Goal: Communication & Community: Share content

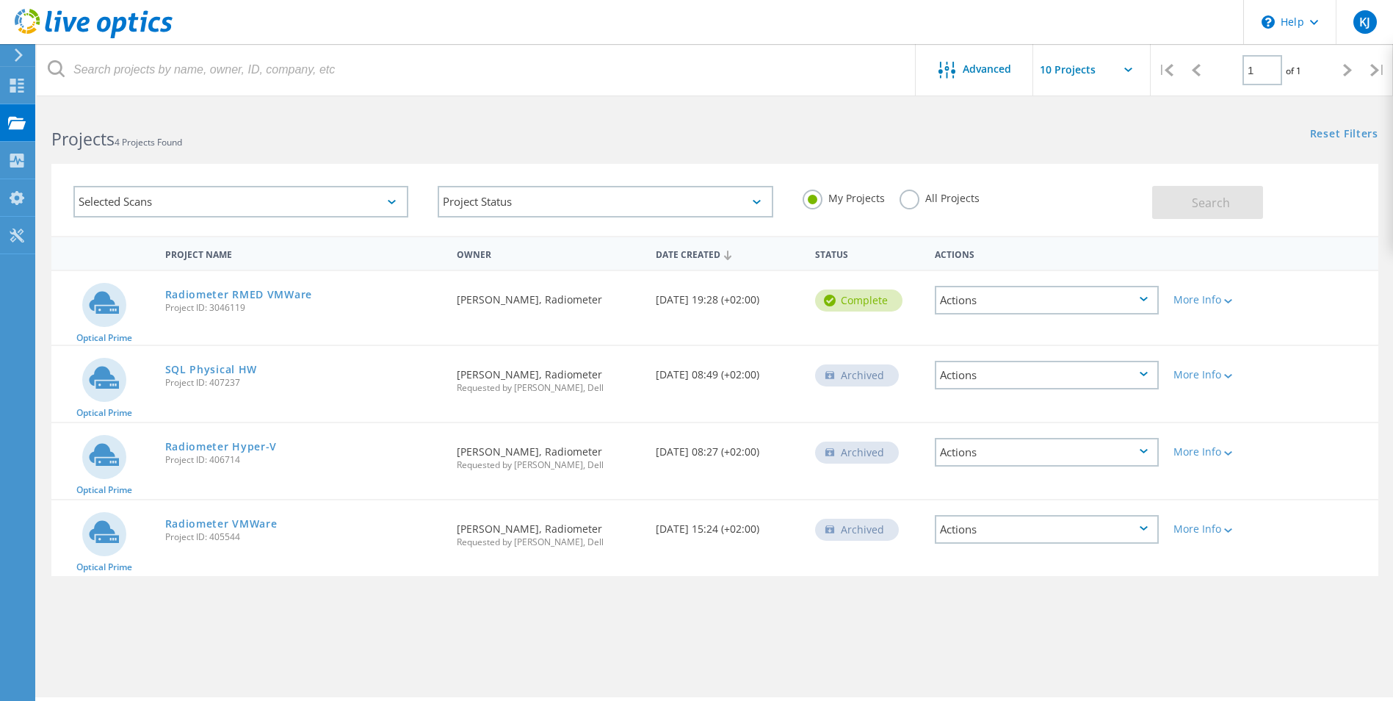
click at [1146, 299] on icon at bounding box center [1144, 299] width 8 height 4
click at [1033, 311] on div "Share" at bounding box center [1046, 311] width 221 height 23
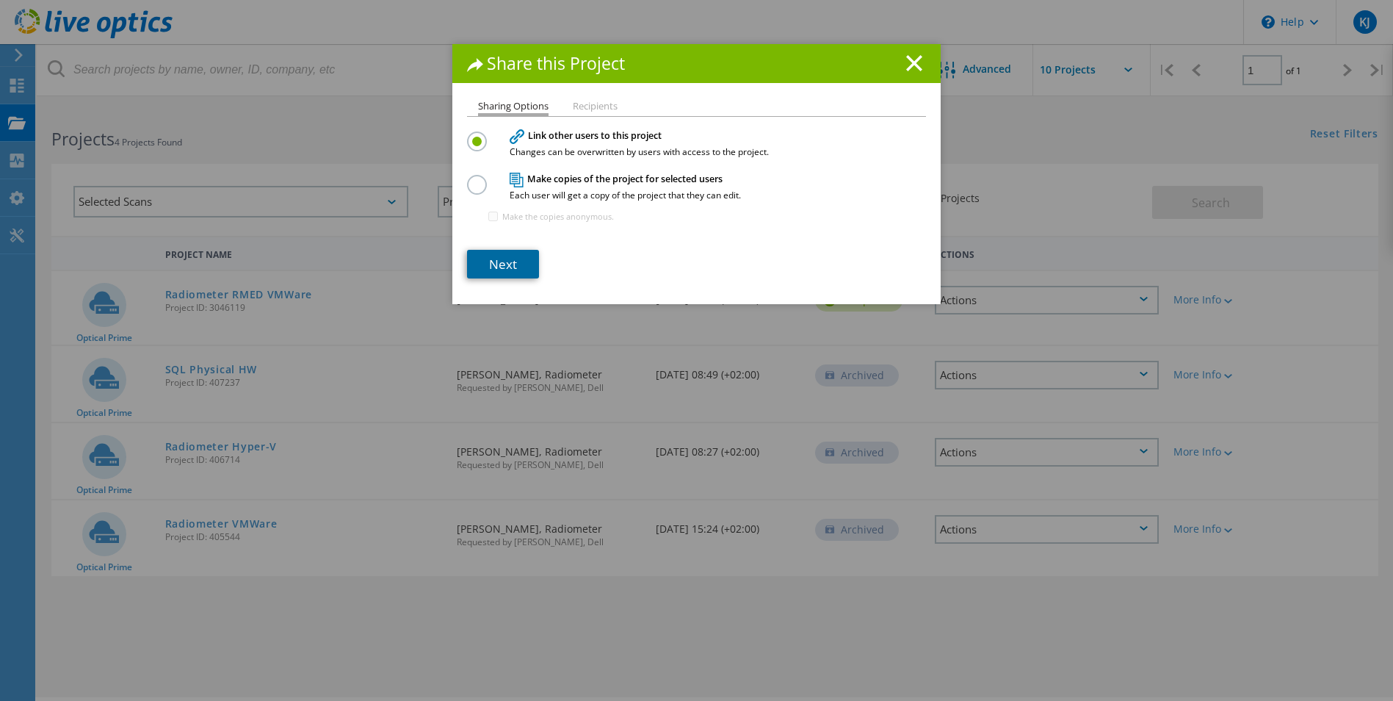
click at [500, 264] on link "Next" at bounding box center [503, 264] width 72 height 29
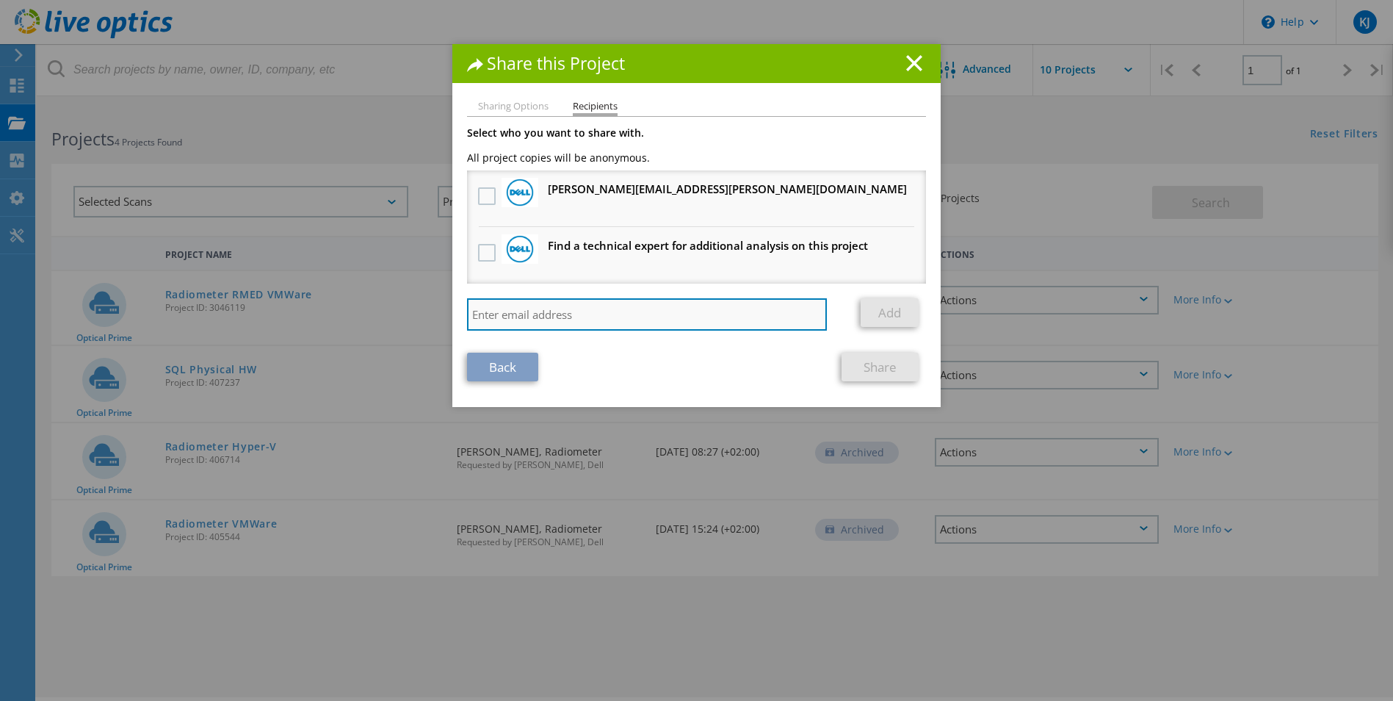
click at [482, 318] on input "search" at bounding box center [647, 314] width 360 height 32
click at [487, 310] on input "search" at bounding box center [647, 314] width 360 height 32
paste input "nvp@danofficeit.com"
type input "nvp@danofficeit.com"
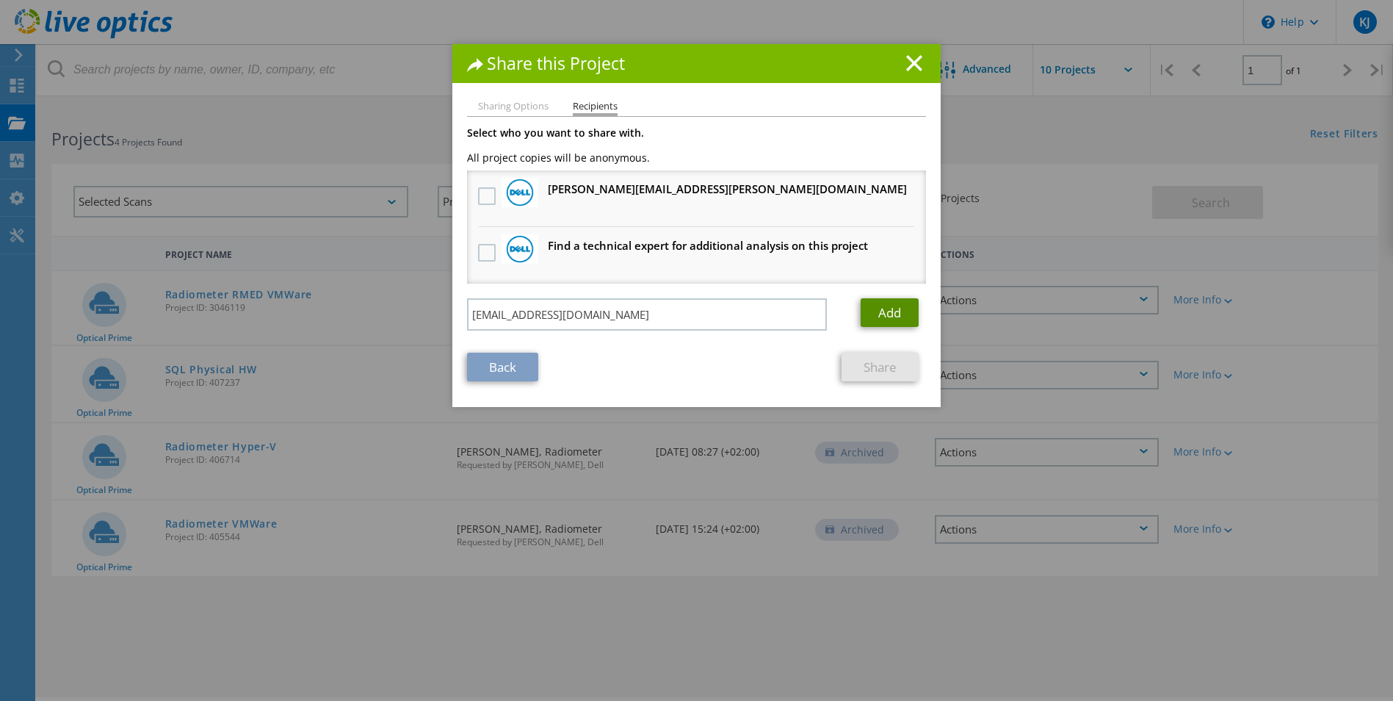
click at [898, 307] on link "Add" at bounding box center [890, 312] width 58 height 29
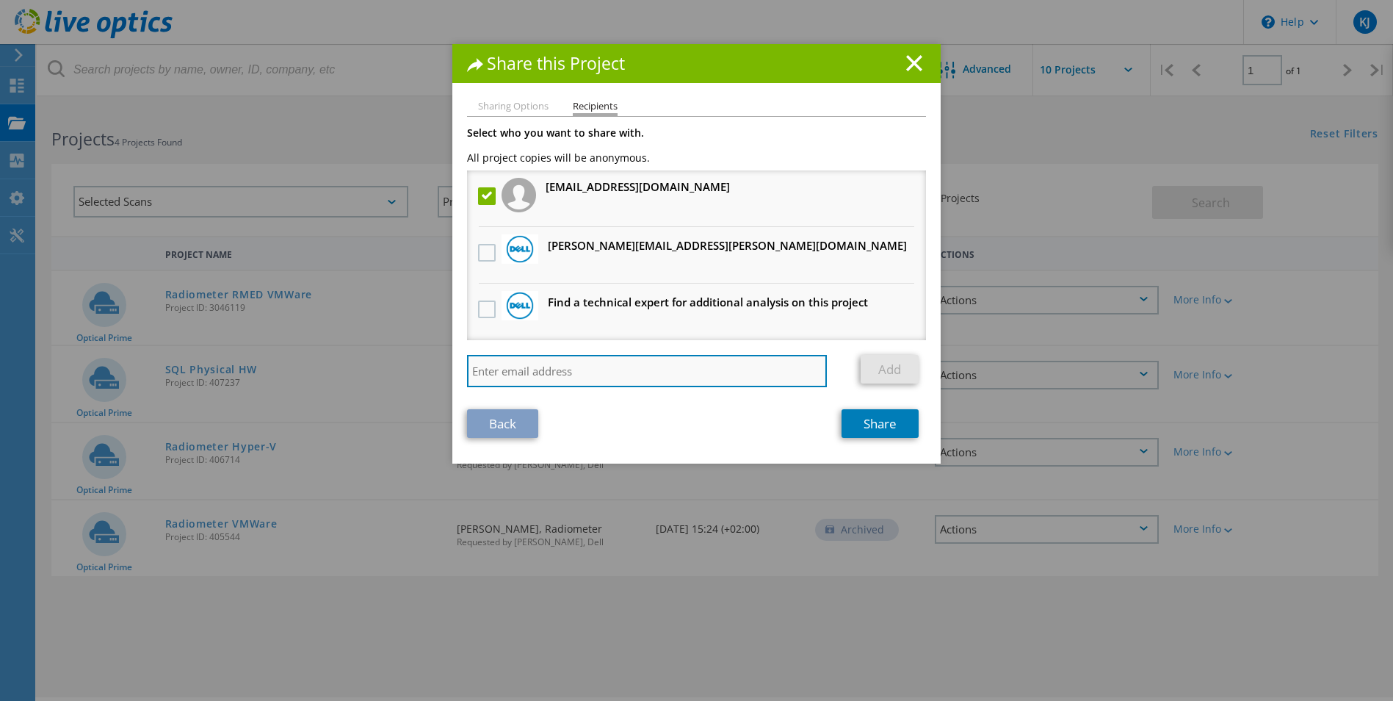
click at [521, 372] on input "search" at bounding box center [647, 371] width 360 height 32
click at [581, 380] on input "search" at bounding box center [647, 371] width 360 height 32
paste input "christian.skovdal@radiometer.dk"
type input "christian.skovdal@radiometer.dk"
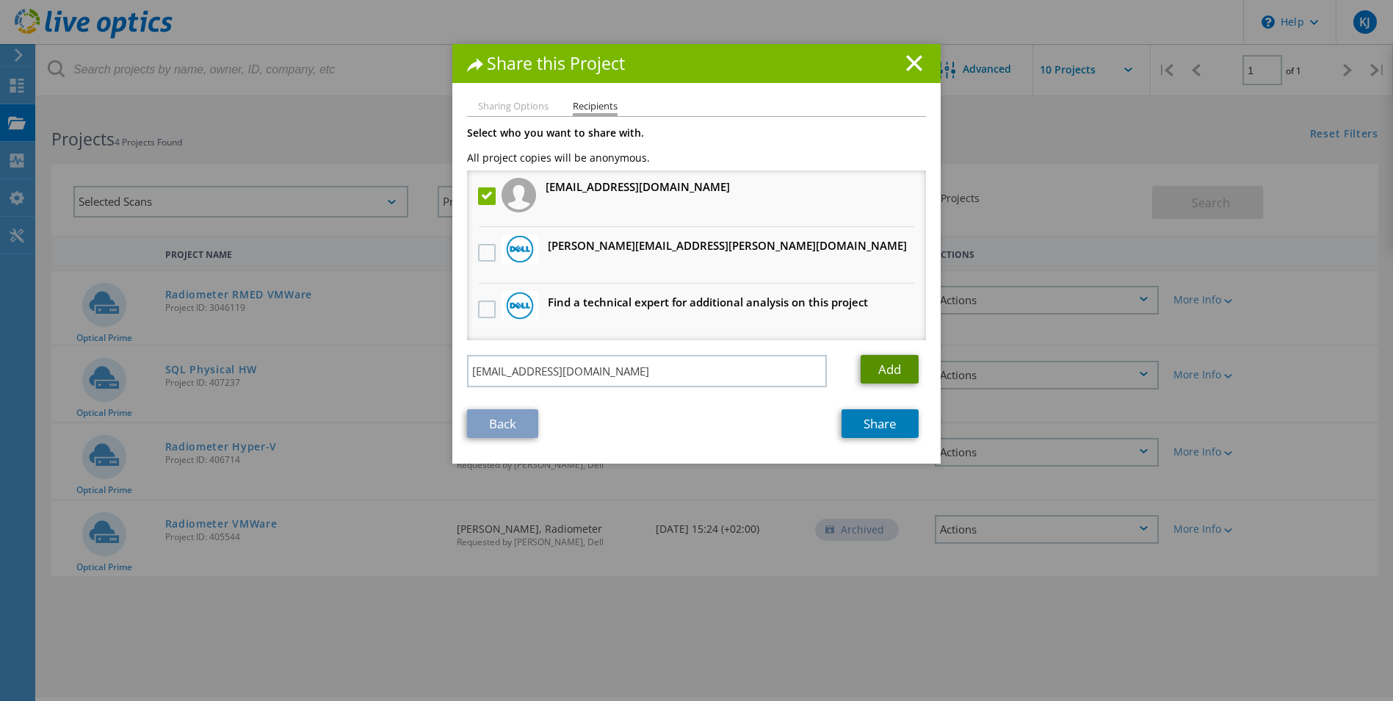
click at [890, 364] on link "Add" at bounding box center [890, 369] width 58 height 29
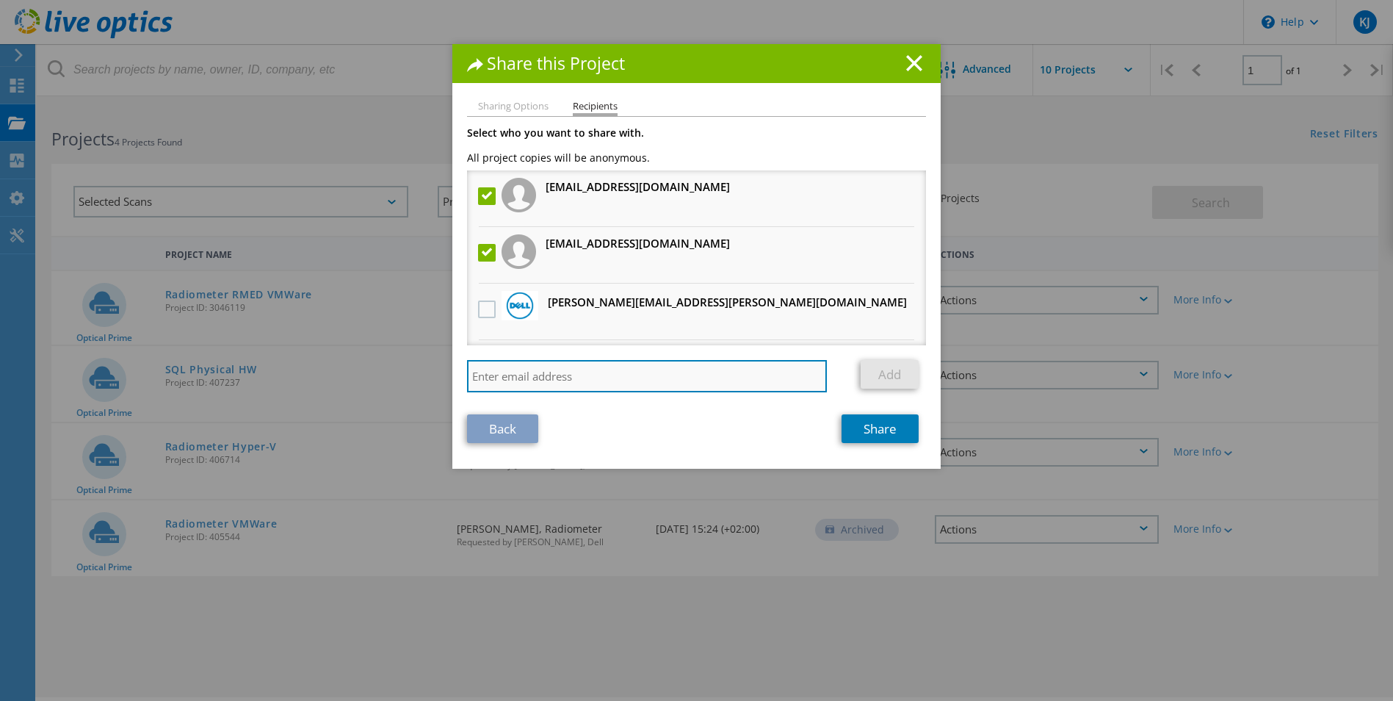
click at [566, 383] on input "search" at bounding box center [647, 376] width 360 height 32
paste input "mathias.philip.andersen.valeur-meller@atea.dk"
type input "mathias.philip.andersen.valeur-meller@atea.dk"
drag, startPoint x: 749, startPoint y: 372, endPoint x: 389, endPoint y: 374, distance: 359.9
click at [389, 374] on div "Share this Project Sharing Options Recipients Link other users to this project …" at bounding box center [696, 372] width 1393 height 657
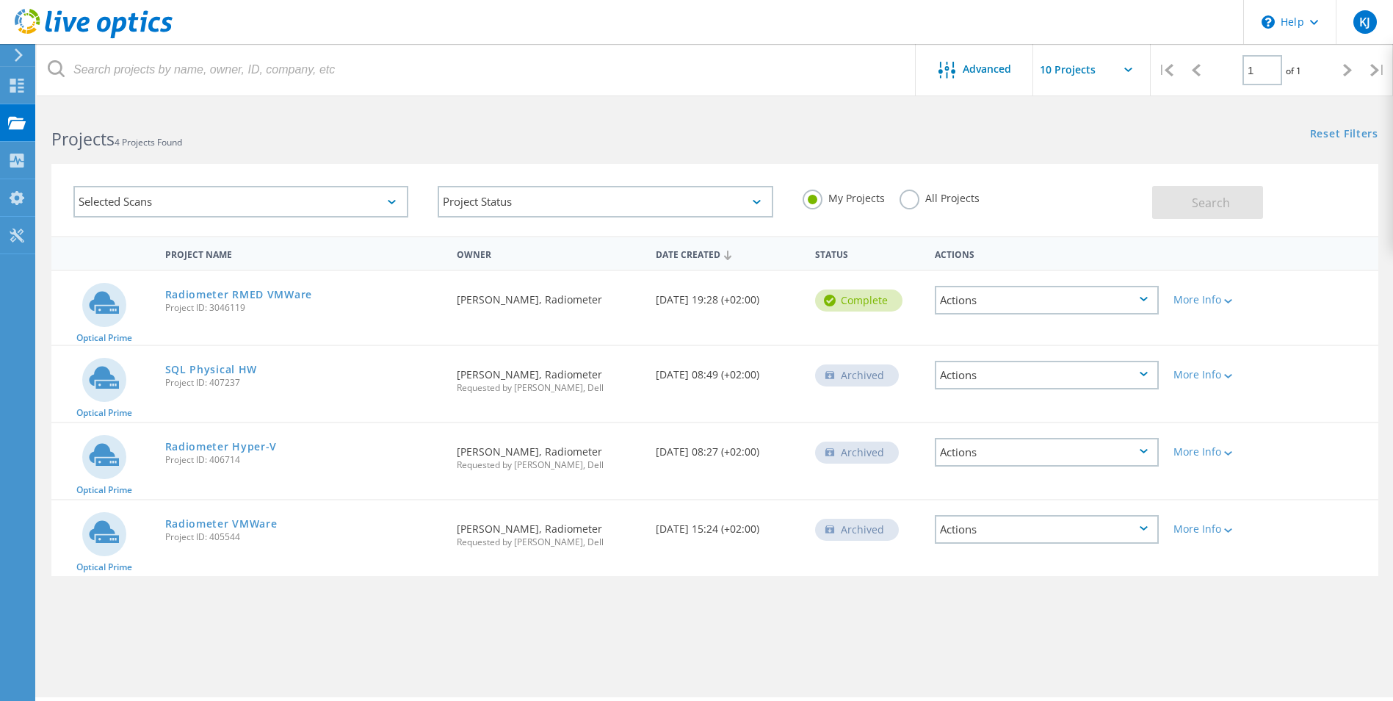
click at [1094, 305] on div "Actions" at bounding box center [1047, 300] width 224 height 29
click at [1022, 318] on div "Share" at bounding box center [1046, 311] width 221 height 23
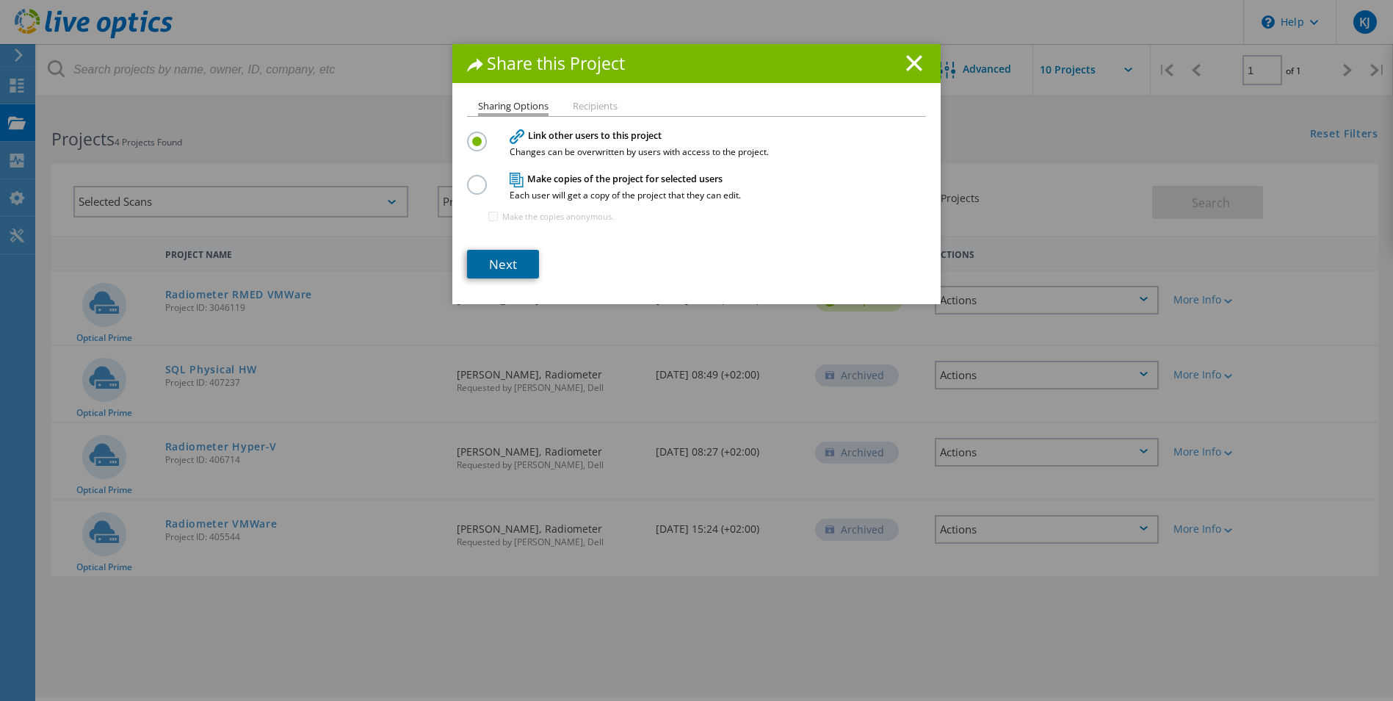
click at [505, 262] on link "Next" at bounding box center [503, 264] width 72 height 29
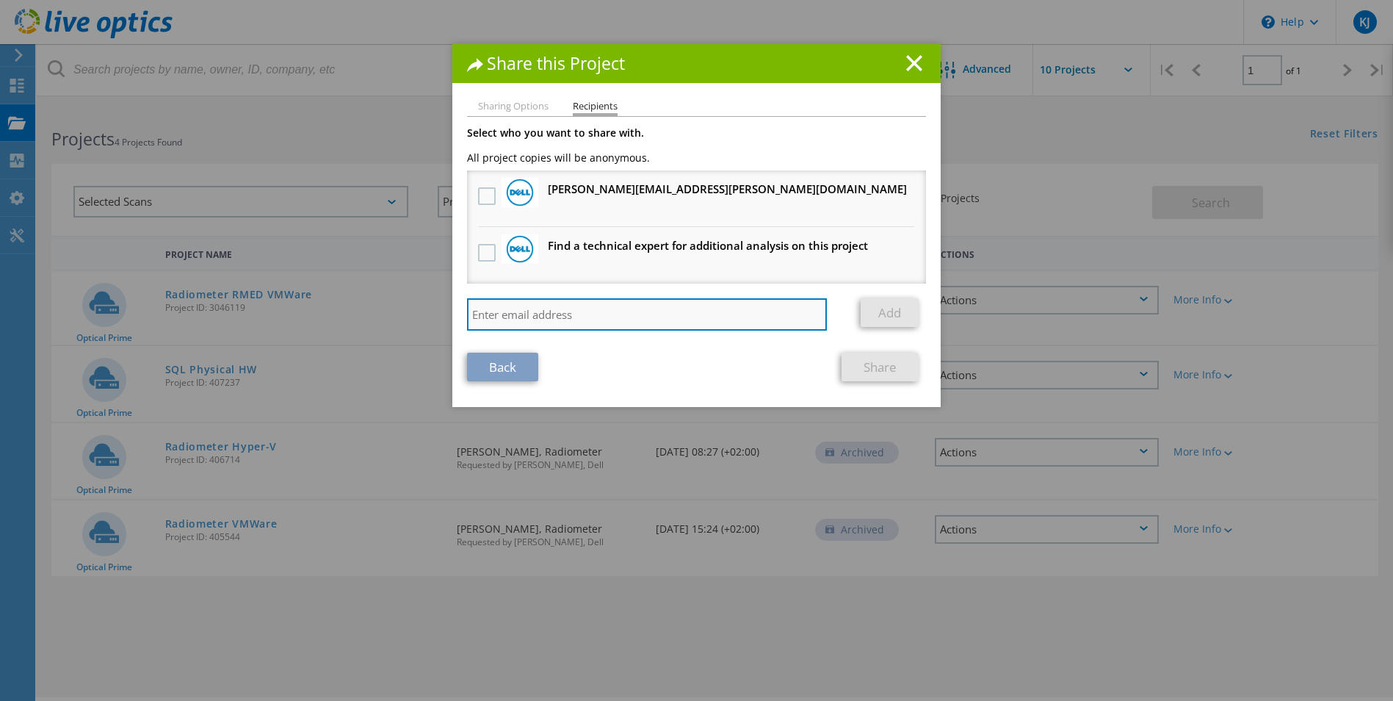
click at [491, 321] on input "search" at bounding box center [647, 314] width 360 height 32
paste input "thomas.jorgensen@atea.dk"
type input "thomas.jorgensen@atea.dk"
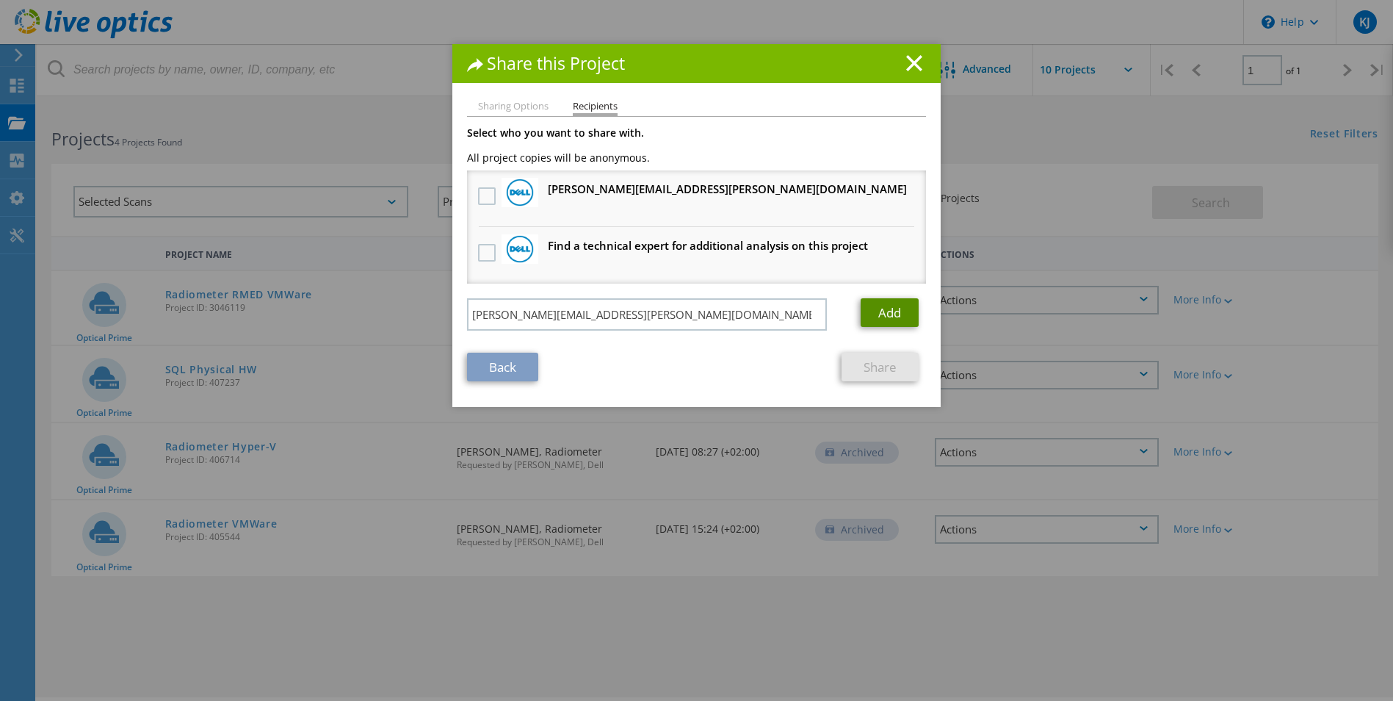
click at [895, 312] on link "Add" at bounding box center [890, 312] width 58 height 29
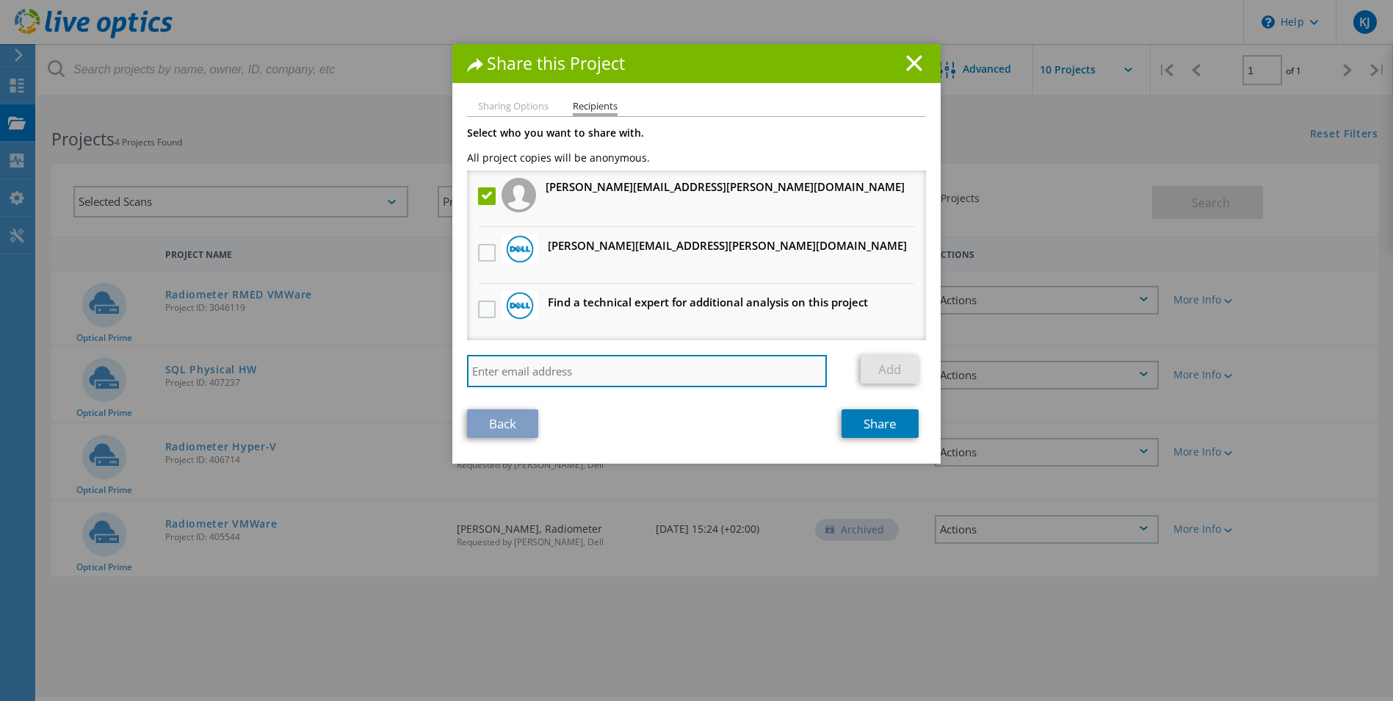
click at [544, 369] on input "search" at bounding box center [647, 371] width 360 height 32
paste input "nvp@danofficeit.com"
type input "nvp@danofficeit.com"
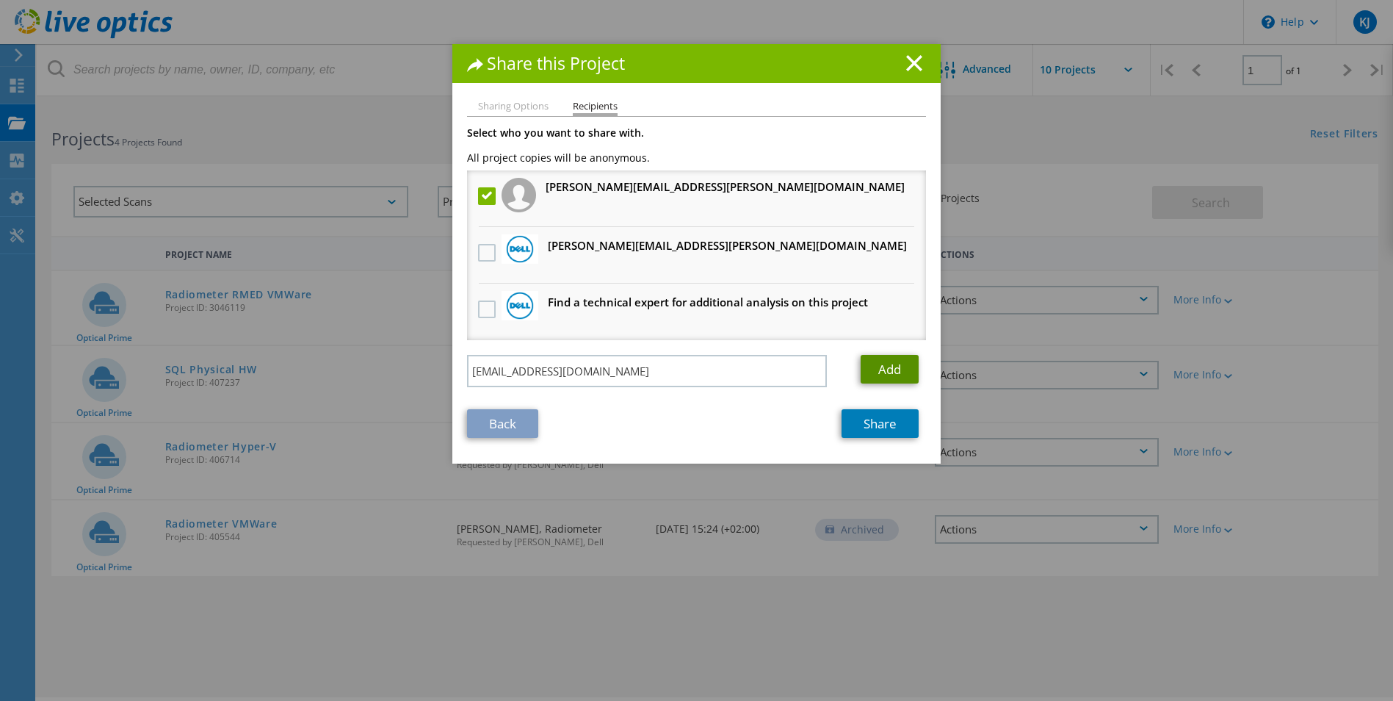
click at [878, 364] on link "Add" at bounding box center [890, 369] width 58 height 29
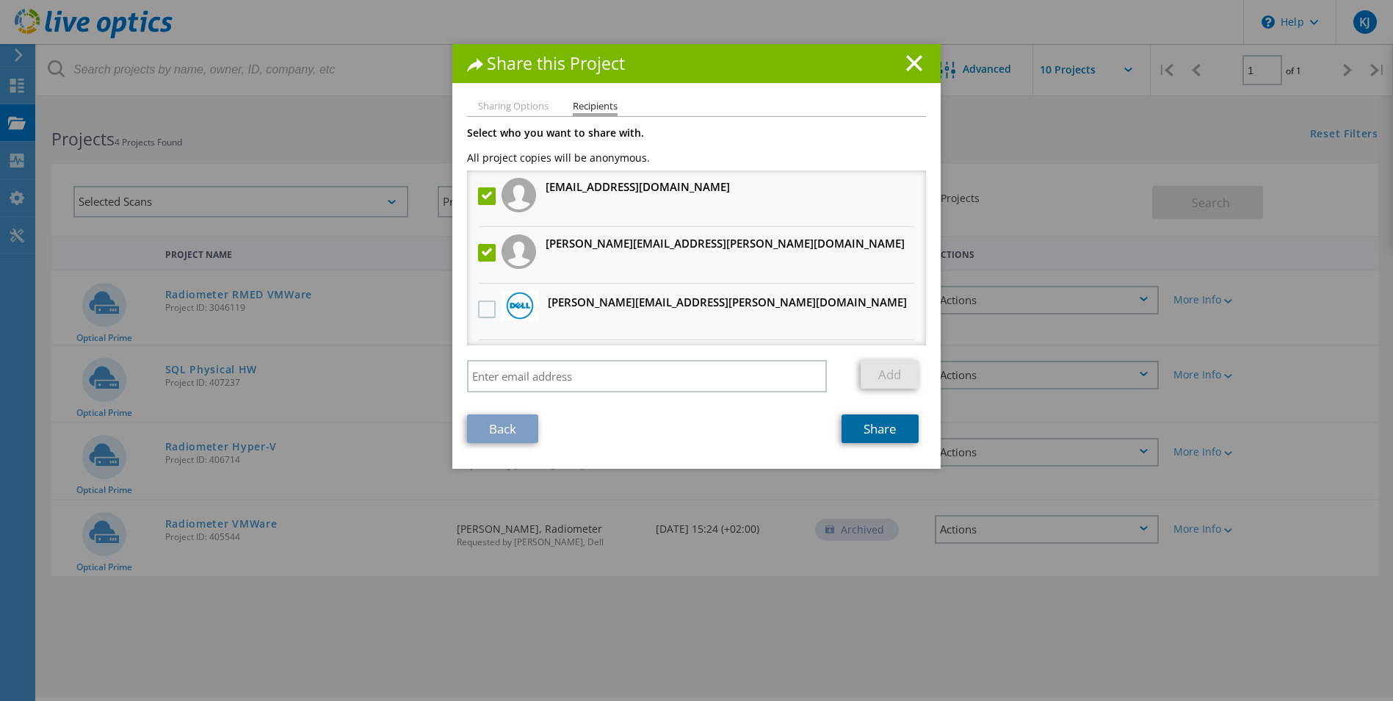
click at [869, 429] on link "Share" at bounding box center [880, 428] width 77 height 29
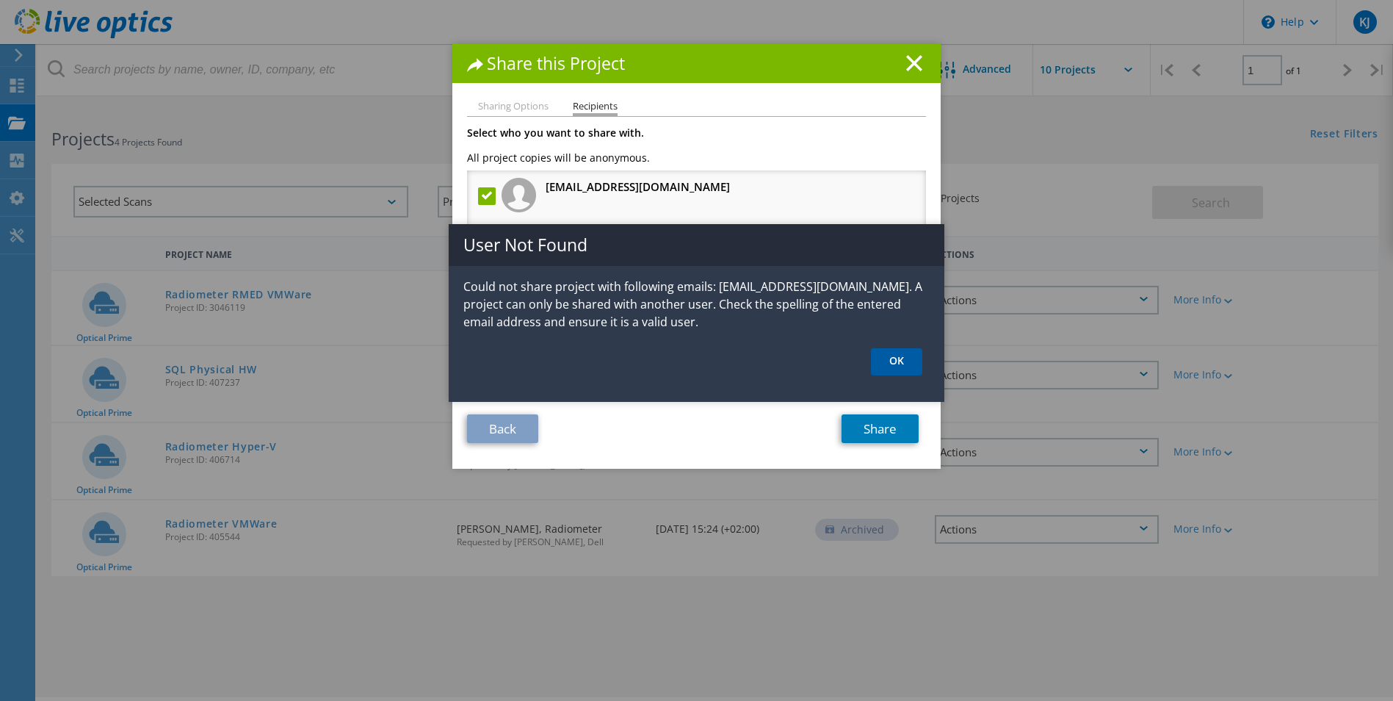
click at [903, 355] on link "OK" at bounding box center [896, 361] width 51 height 27
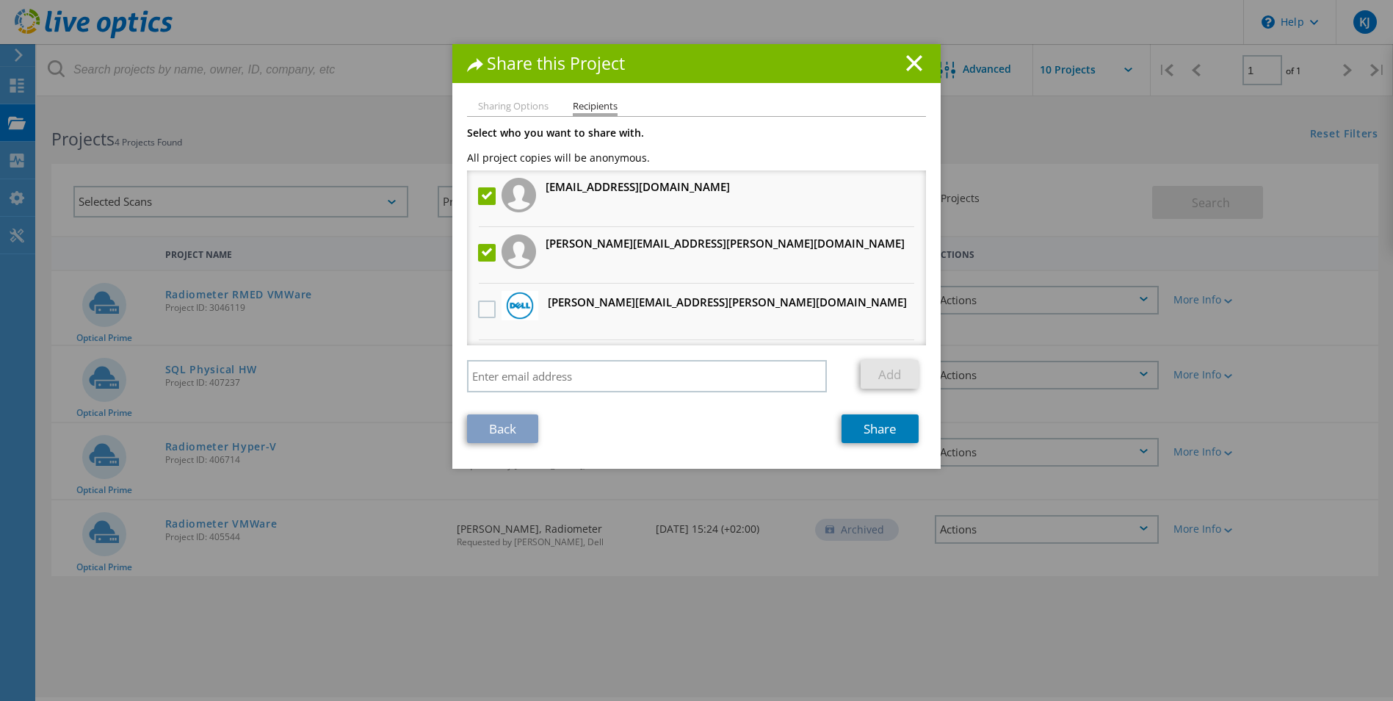
click at [479, 193] on label at bounding box center [488, 196] width 21 height 18
click at [0, 0] on input "checkbox" at bounding box center [0, 0] width 0 height 0
click at [887, 429] on link "Share" at bounding box center [880, 428] width 77 height 29
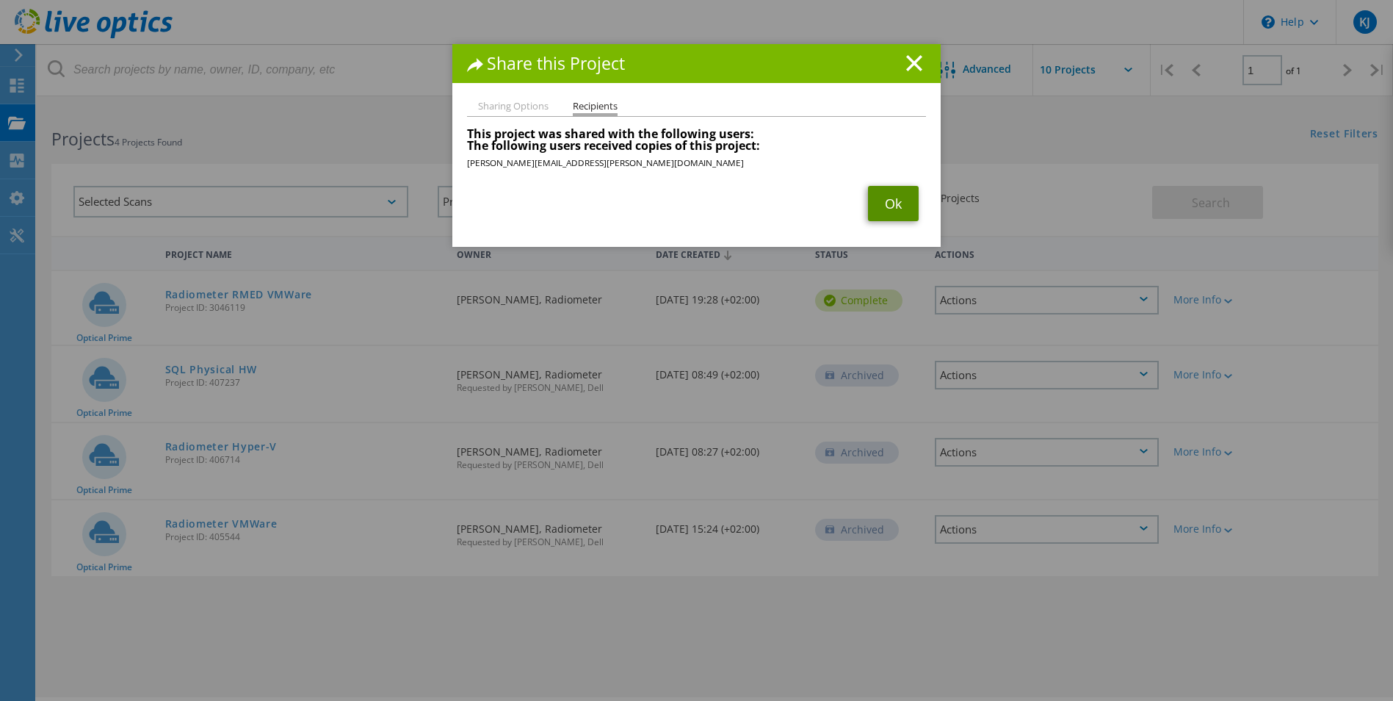
click at [887, 203] on link "Ok" at bounding box center [893, 203] width 51 height 35
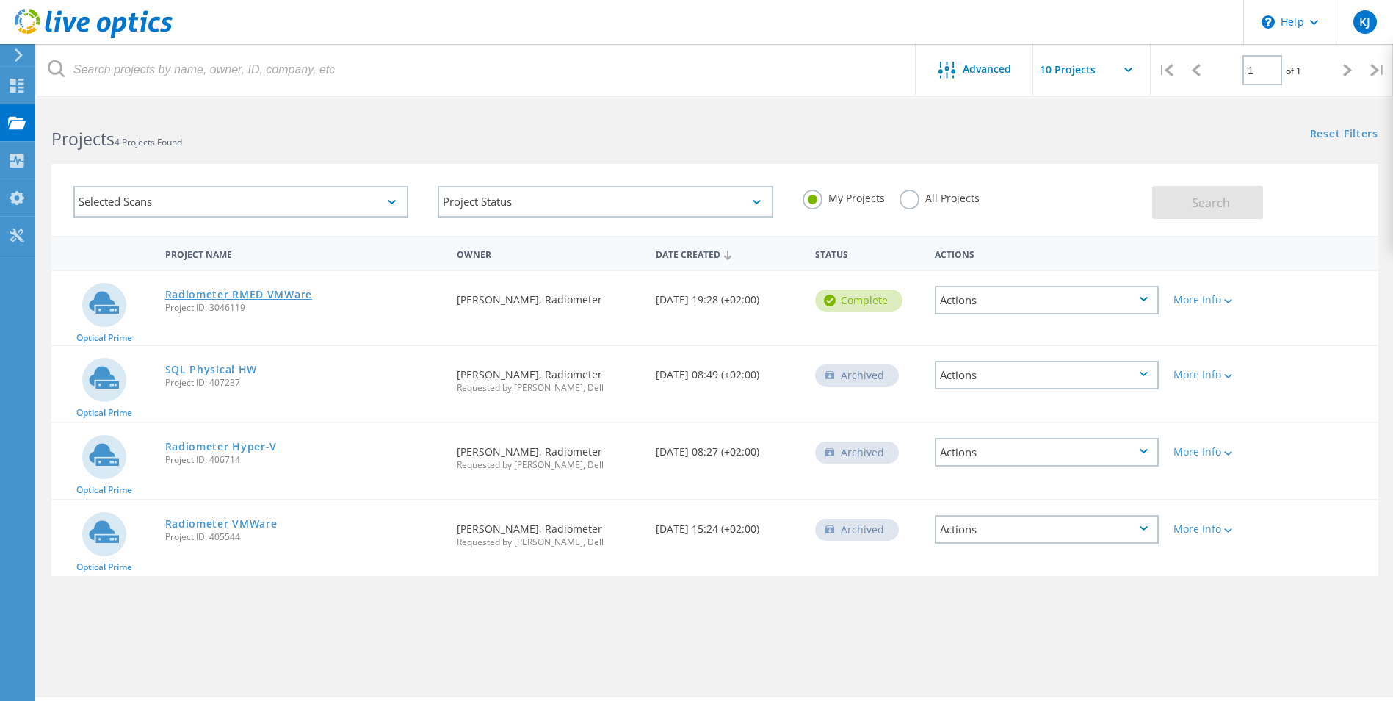
click at [284, 297] on link "Radiometer RMED VMWare" at bounding box center [238, 294] width 147 height 10
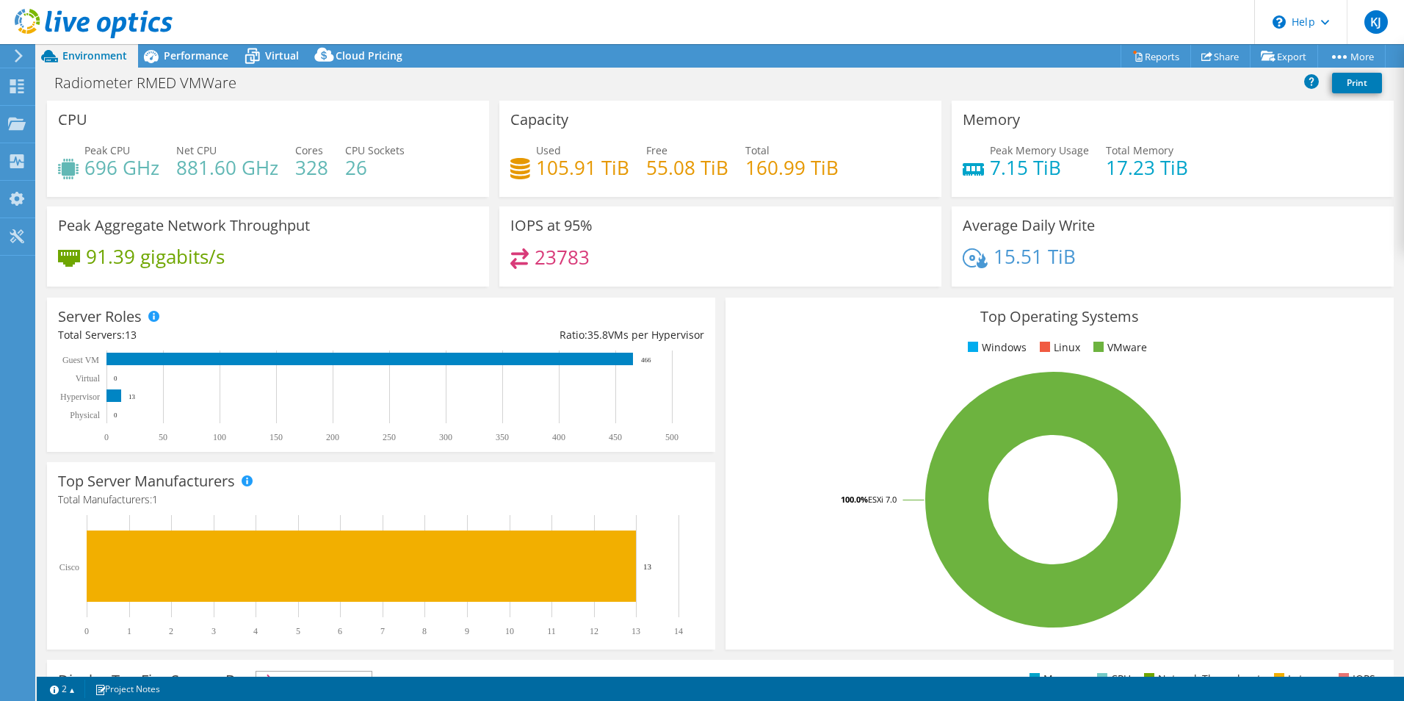
select select "USD"
click at [1230, 84] on link "vSAN ReadyNode Sizer" at bounding box center [1250, 83] width 140 height 31
click at [363, 58] on span "Cloud Pricing" at bounding box center [369, 55] width 67 height 14
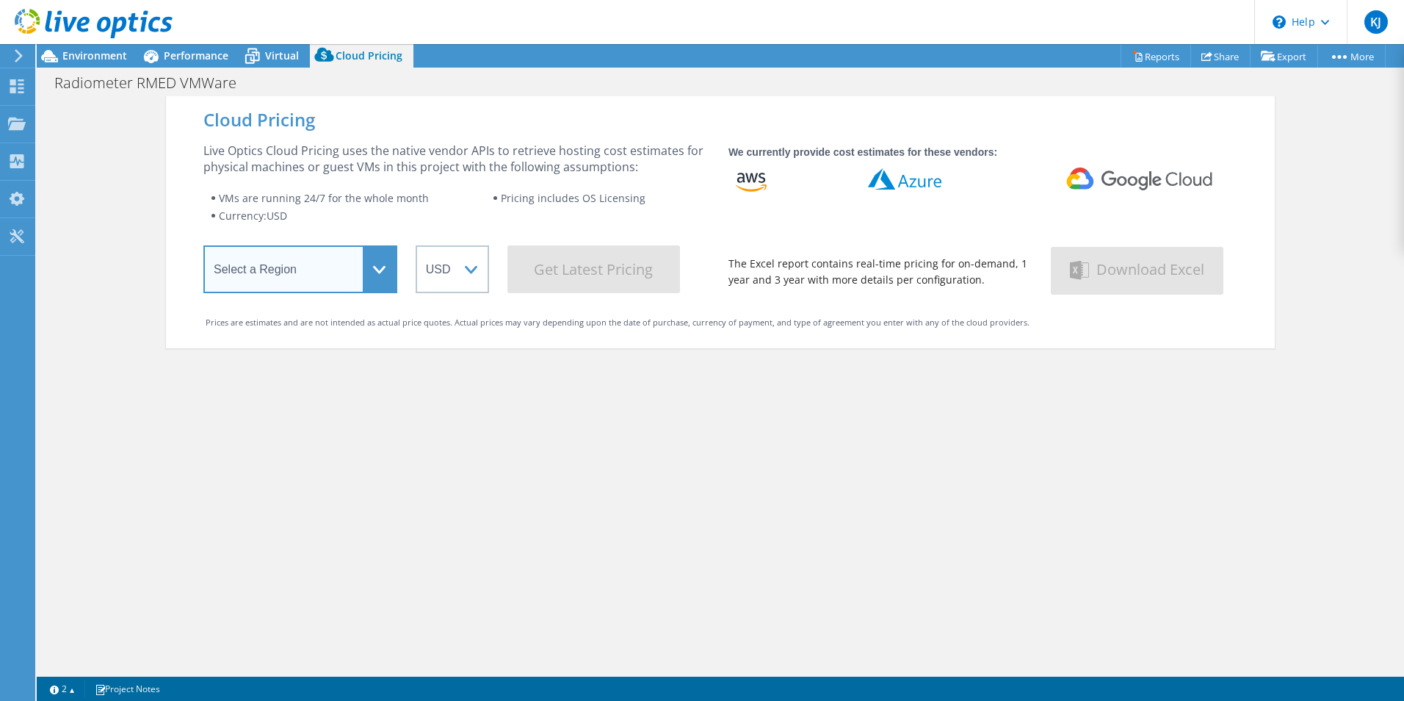
click at [317, 266] on select "Select a Region [GEOGRAPHIC_DATA] ([GEOGRAPHIC_DATA]) [GEOGRAPHIC_DATA] ([GEOGR…" at bounding box center [300, 269] width 194 height 48
select select "EUFrankfurt"
click at [203, 248] on select "Select a Region [GEOGRAPHIC_DATA] ([GEOGRAPHIC_DATA]) [GEOGRAPHIC_DATA] ([GEOGR…" at bounding box center [300, 269] width 194 height 48
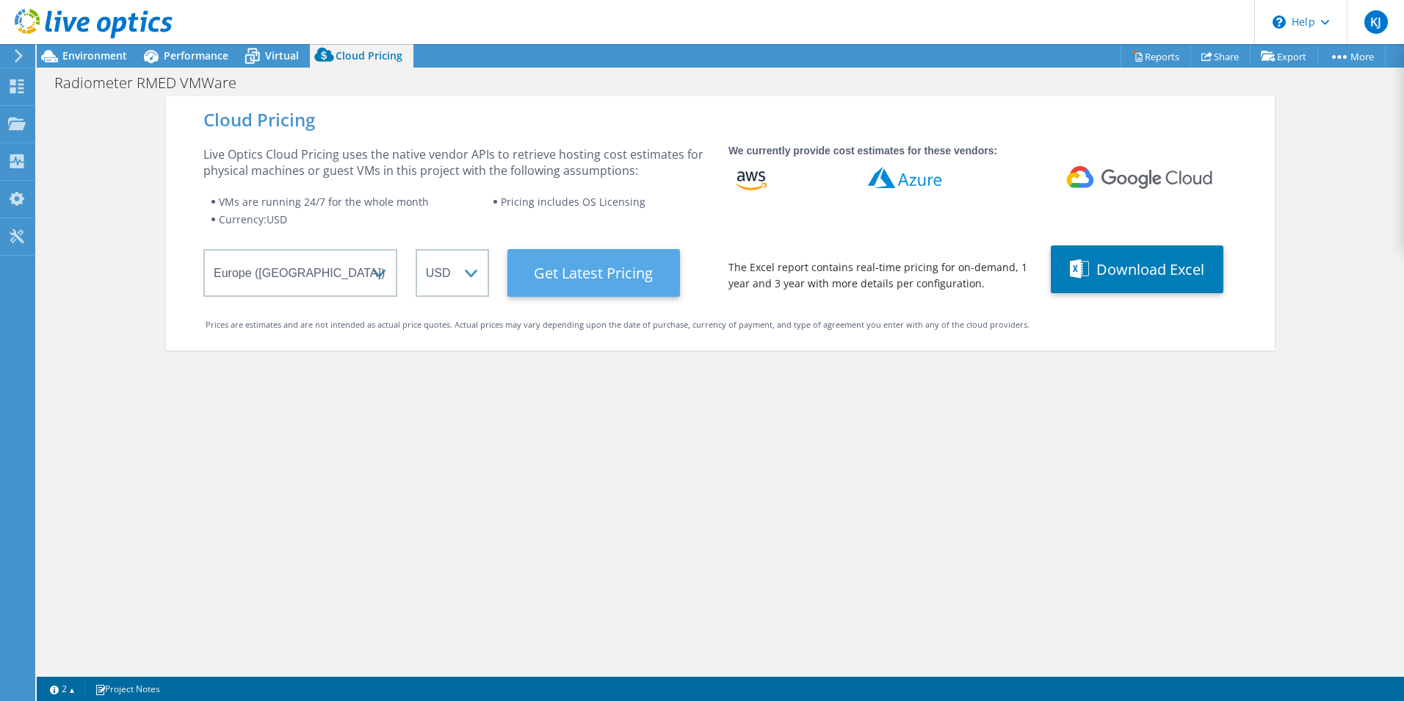
click at [601, 275] on Latest "Get Latest Pricing" at bounding box center [594, 273] width 173 height 48
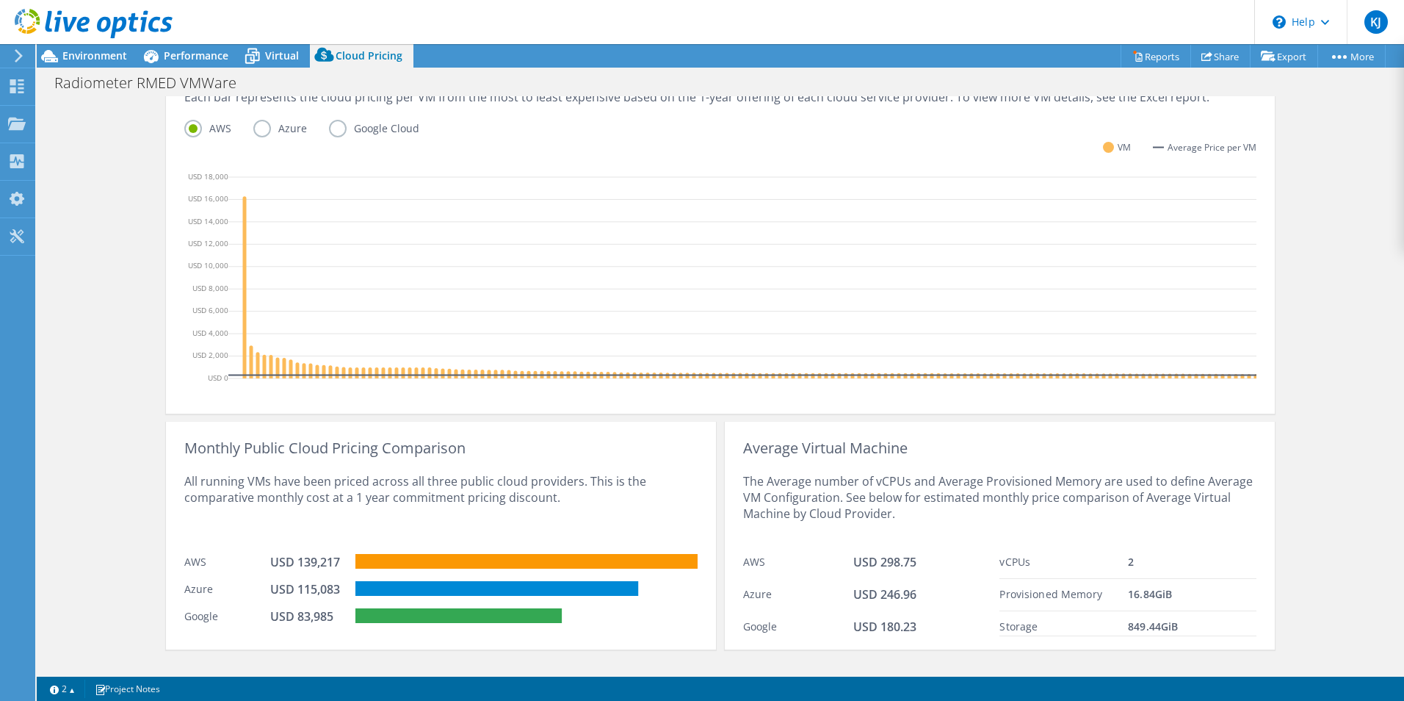
scroll to position [416, 0]
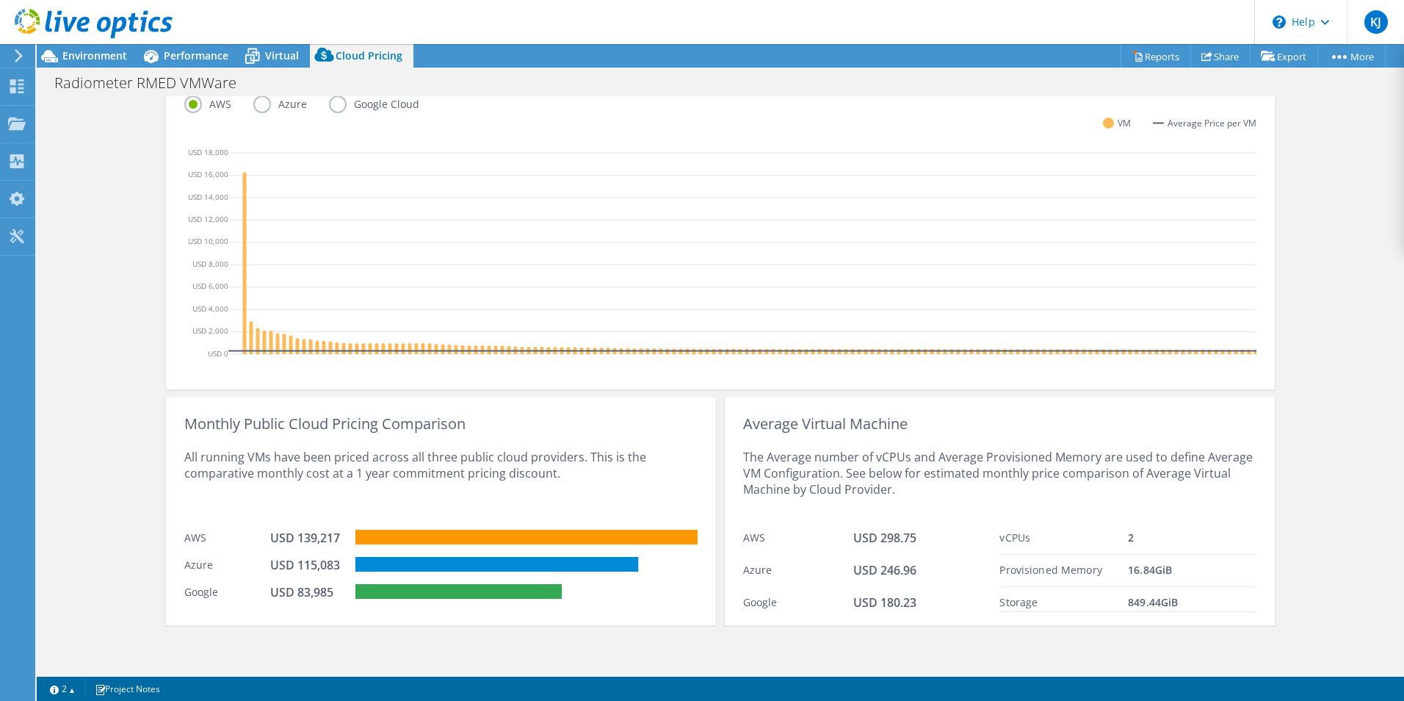
click at [580, 565] on rect at bounding box center [496, 564] width 283 height 15
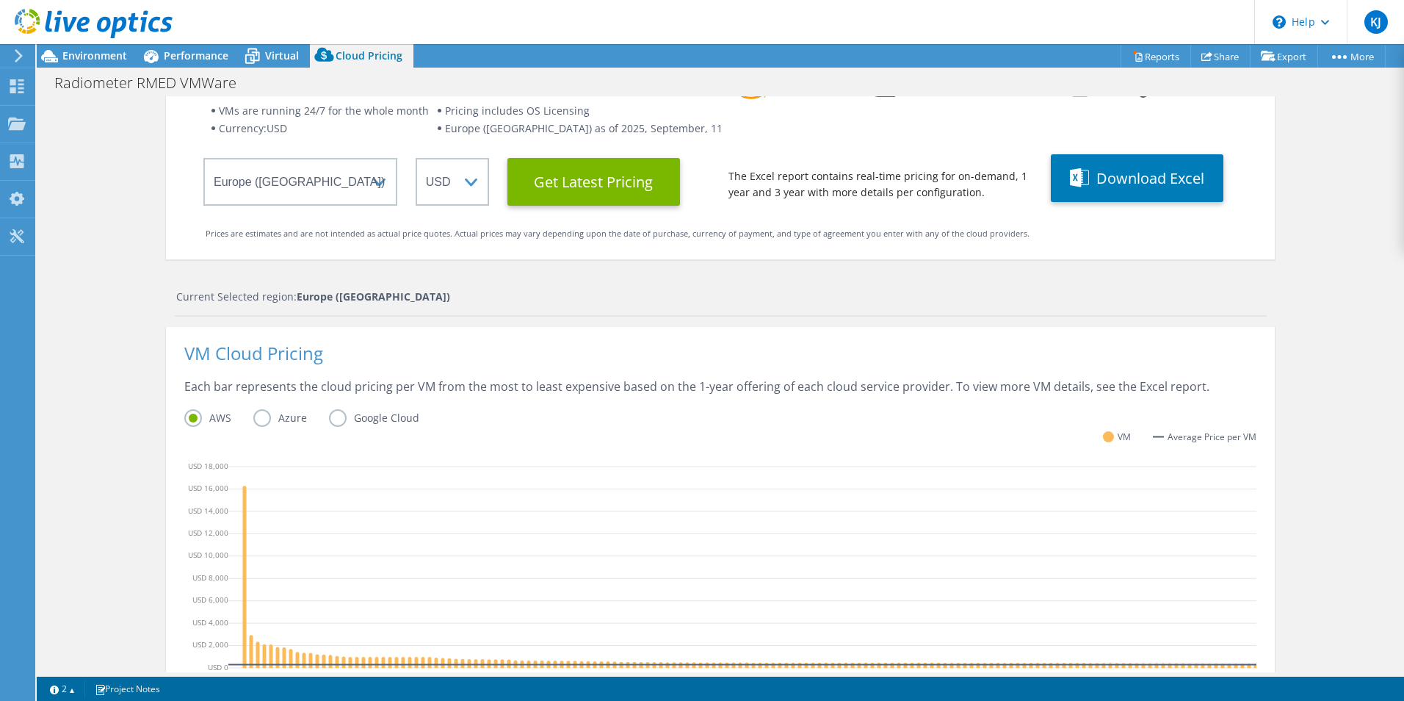
scroll to position [0, 0]
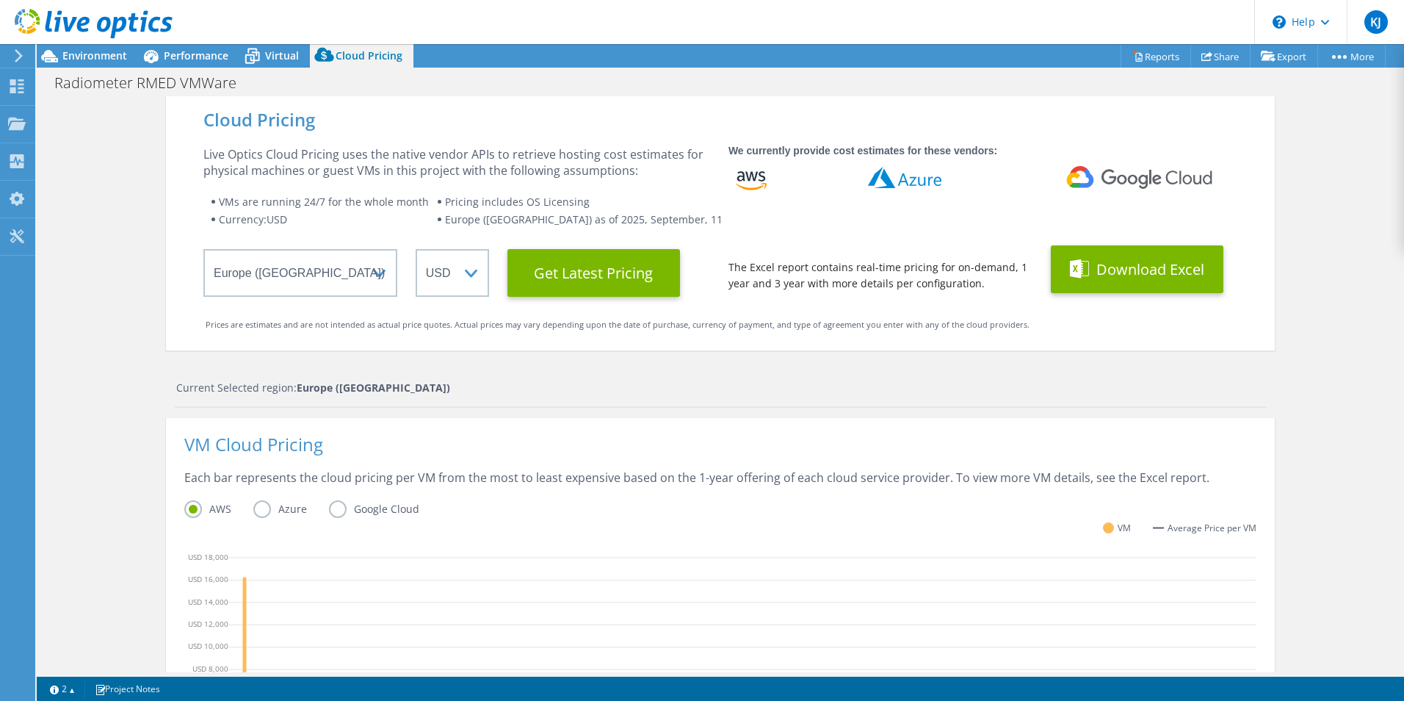
click at [1151, 265] on button "Download Excel" at bounding box center [1137, 269] width 173 height 48
click at [840, 395] on div "Current Selected region: [GEOGRAPHIC_DATA] ([GEOGRAPHIC_DATA])" at bounding box center [721, 388] width 1091 height 16
click at [256, 511] on label "Azure" at bounding box center [291, 509] width 76 height 18
click at [0, 0] on input "Azure" at bounding box center [0, 0] width 0 height 0
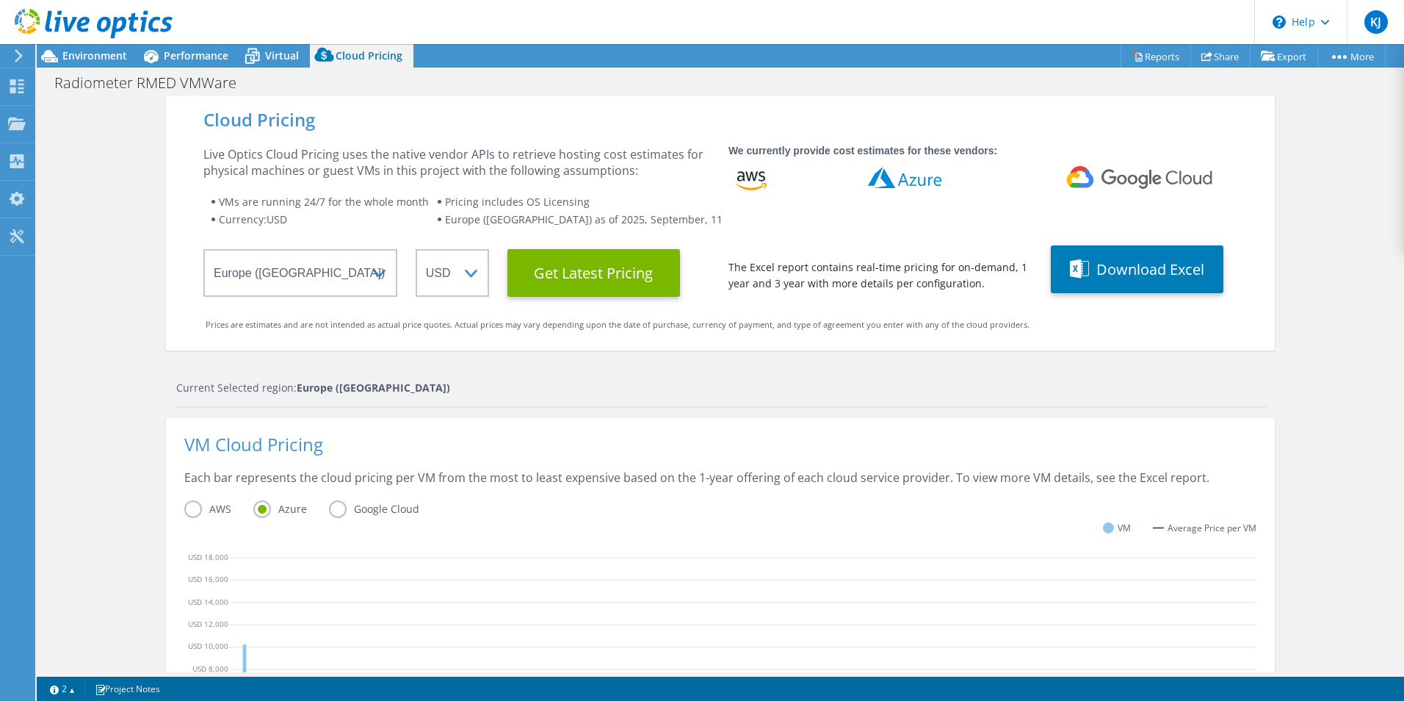
scroll to position [330, 0]
click at [830, 501] on div "AWS Azure Google Cloud" at bounding box center [720, 511] width 1072 height 23
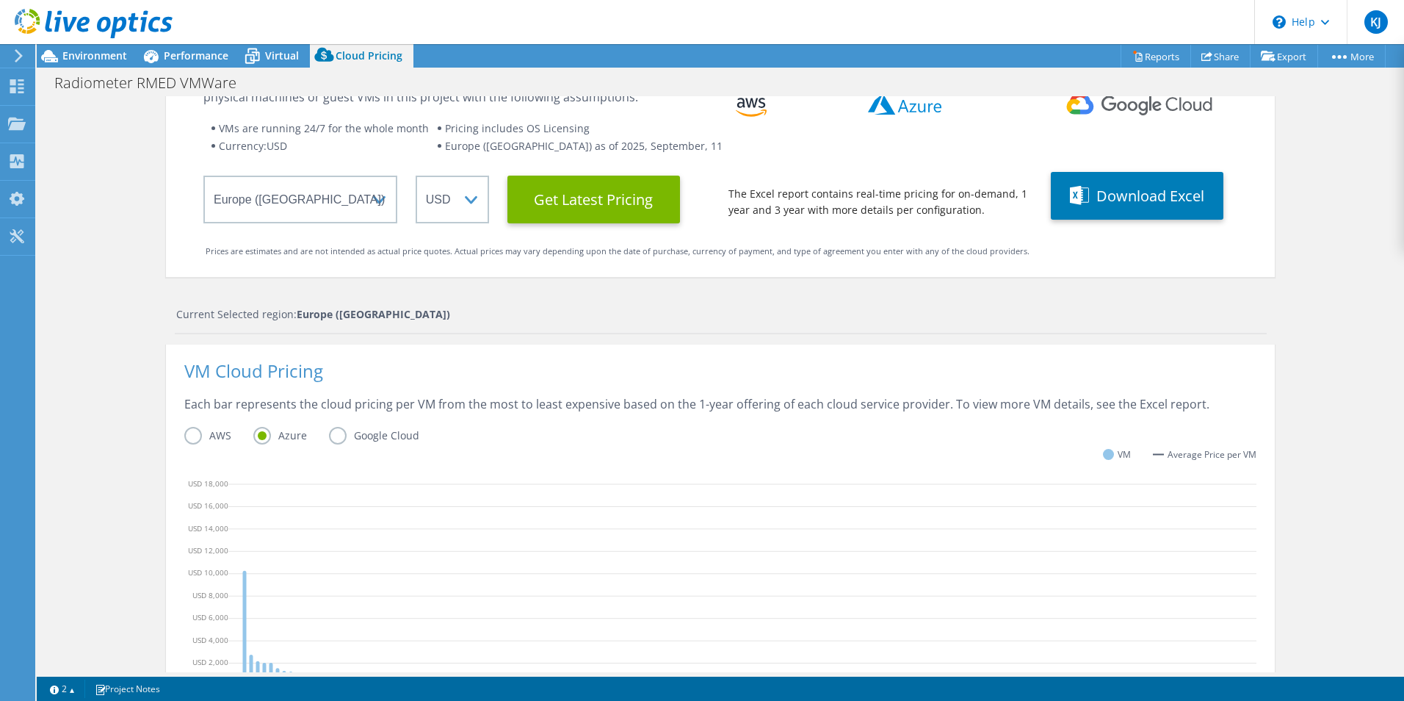
scroll to position [109, 0]
click at [1103, 195] on button "Download Excel" at bounding box center [1137, 196] width 173 height 48
click at [621, 423] on div "Each bar represents the cloud pricing per VM from the most to least expensive b…" at bounding box center [720, 411] width 1072 height 31
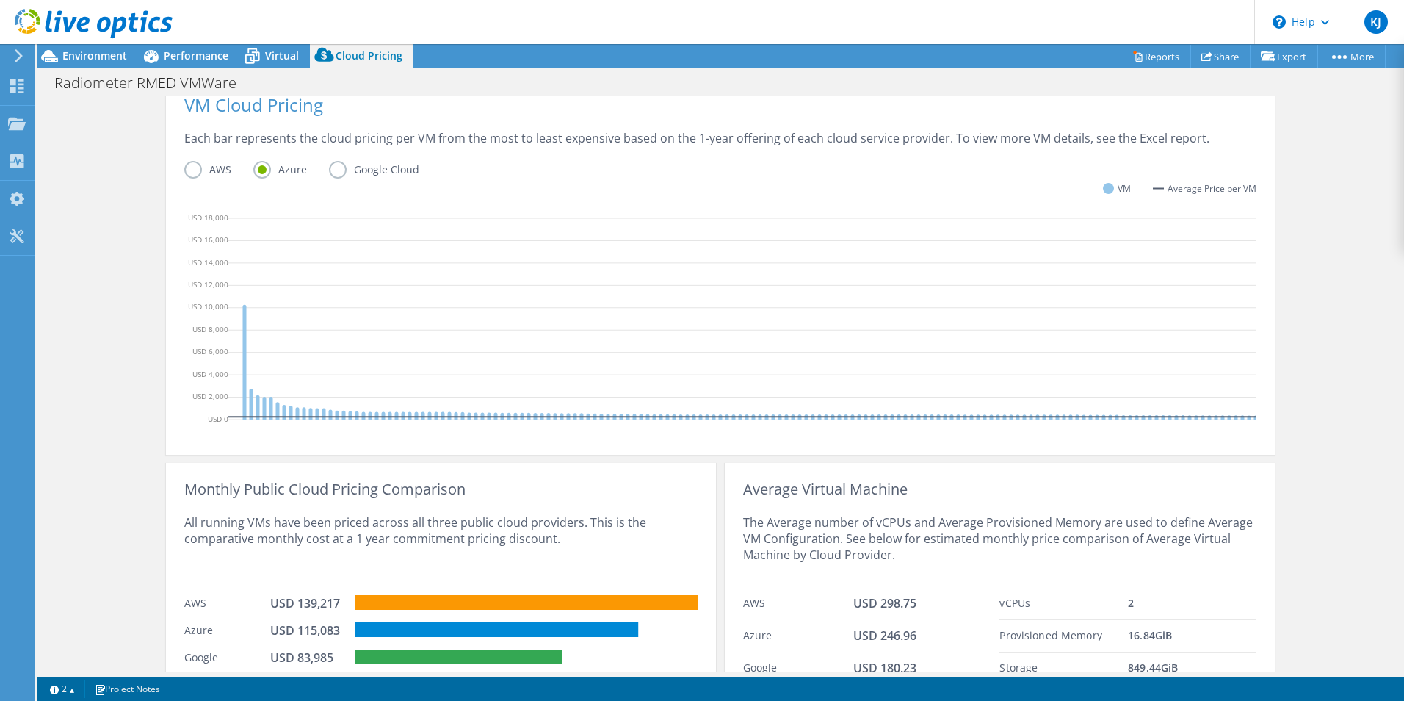
scroll to position [416, 0]
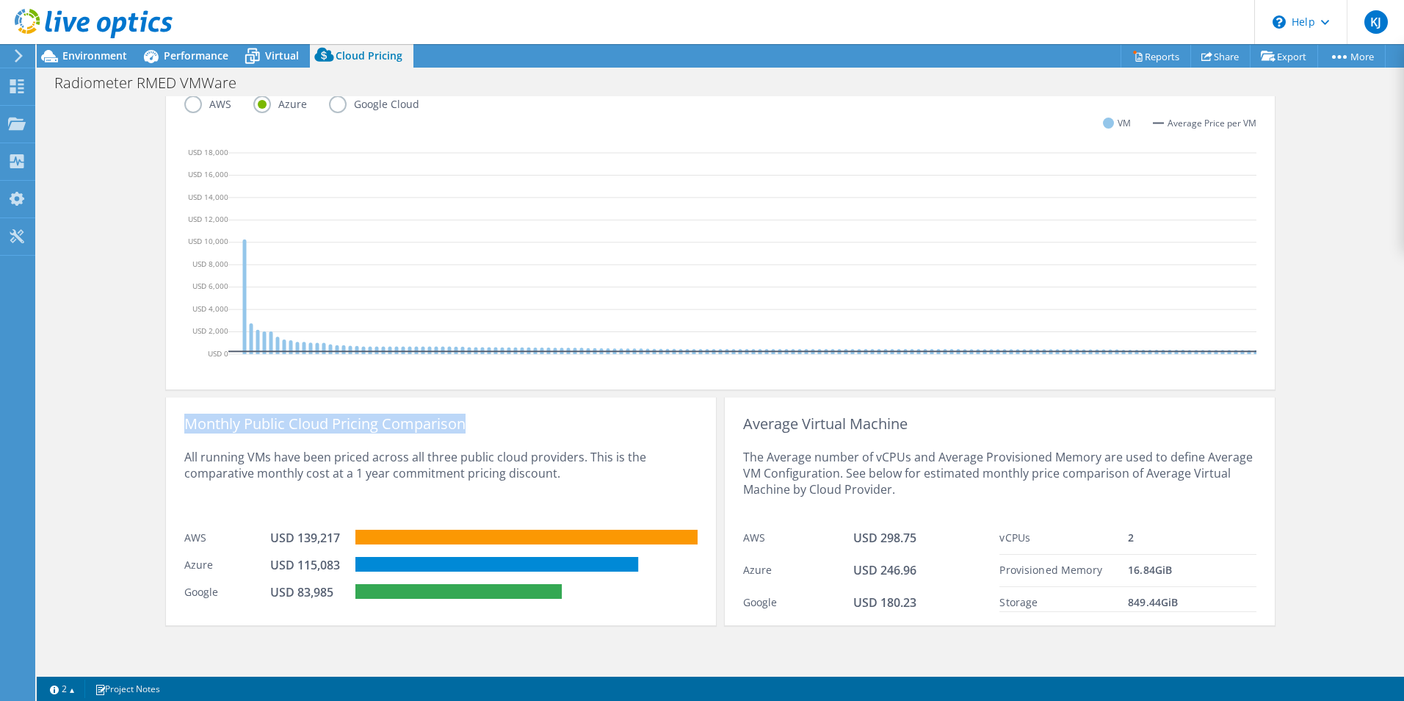
drag, startPoint x: 179, startPoint y: 421, endPoint x: 475, endPoint y: 425, distance: 296.0
click at [475, 425] on div "Monthly Public Cloud Pricing Comparison" at bounding box center [440, 424] width 513 height 16
drag, startPoint x: 1119, startPoint y: 604, endPoint x: 1181, endPoint y: 601, distance: 61.8
click at [1181, 601] on div "Storage 849.44 GiB" at bounding box center [1128, 599] width 257 height 25
drag, startPoint x: 1181, startPoint y: 601, endPoint x: 1233, endPoint y: 609, distance: 52.8
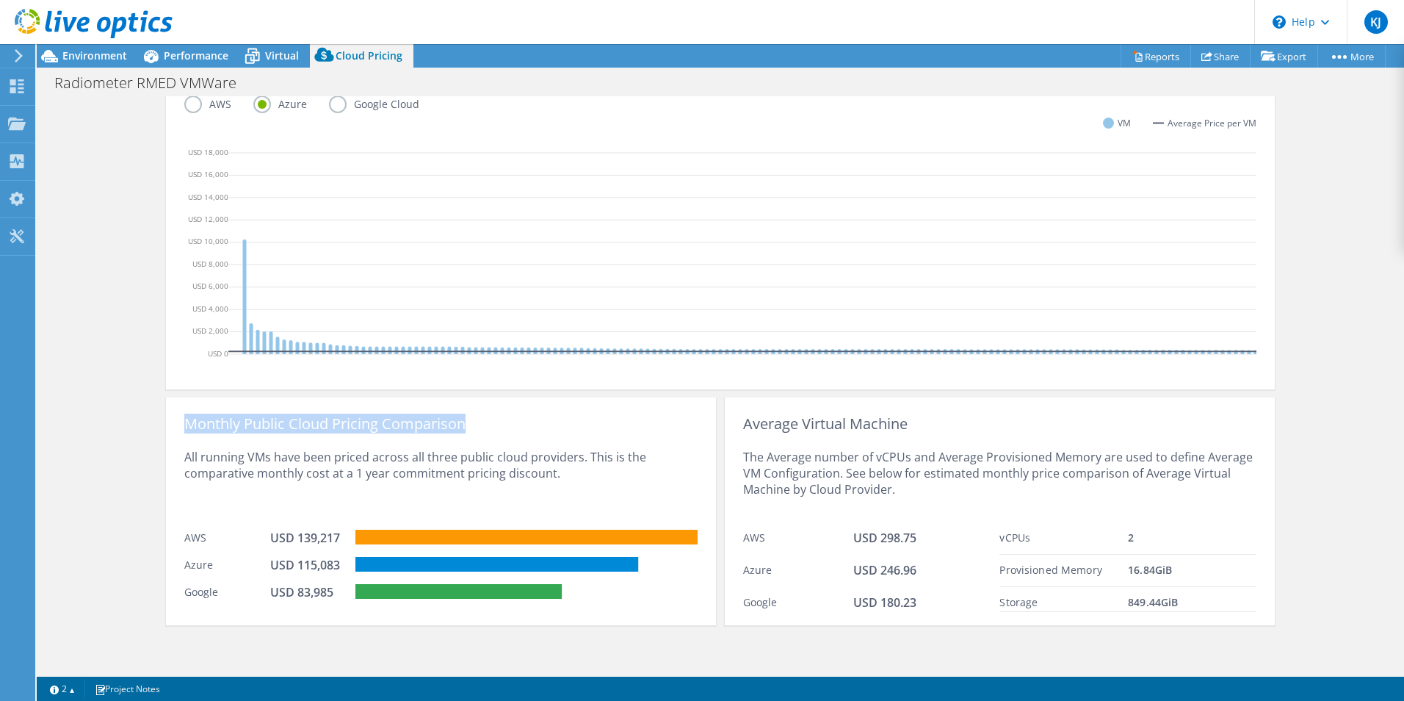
click at [1233, 609] on div "849.44 GiB" at bounding box center [1192, 602] width 129 height 17
drag, startPoint x: 179, startPoint y: 593, endPoint x: 339, endPoint y: 588, distance: 160.2
click at [339, 588] on div "Google USD 83,985" at bounding box center [440, 590] width 513 height 27
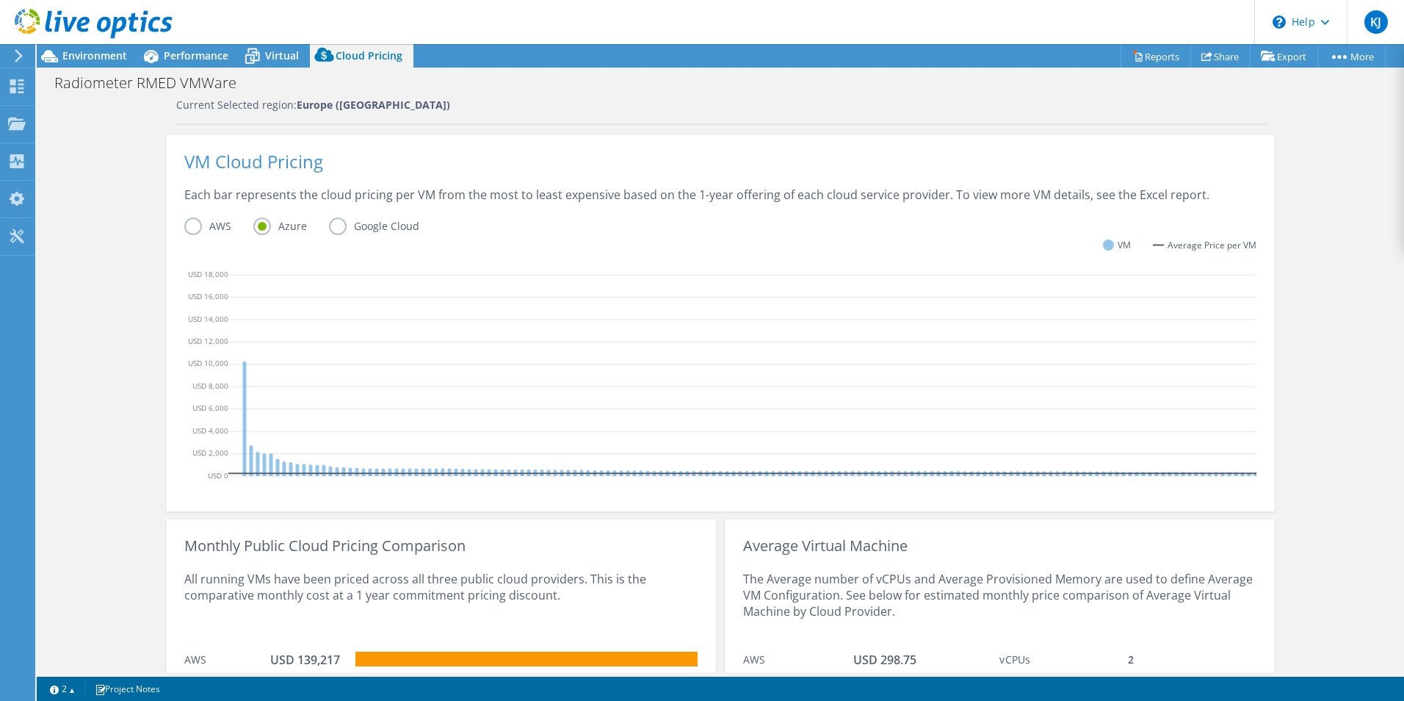
scroll to position [416, 0]
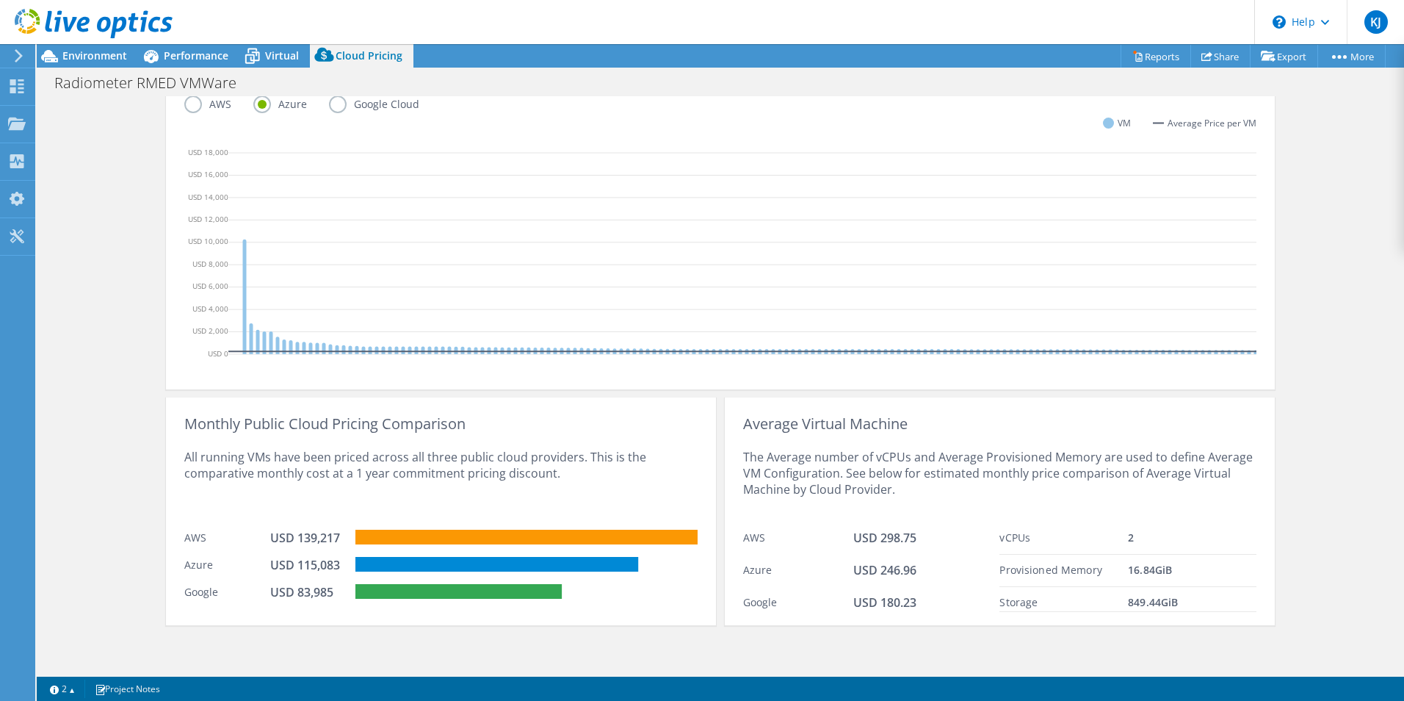
click at [201, 354] on icon "USD 0 USD 2,000 USD 4,000 USD 6,000 USD 8,000 USD 10,000 USD 12,000 USD 14,000 …" at bounding box center [206, 255] width 44 height 220
